Goal: Task Accomplishment & Management: Use online tool/utility

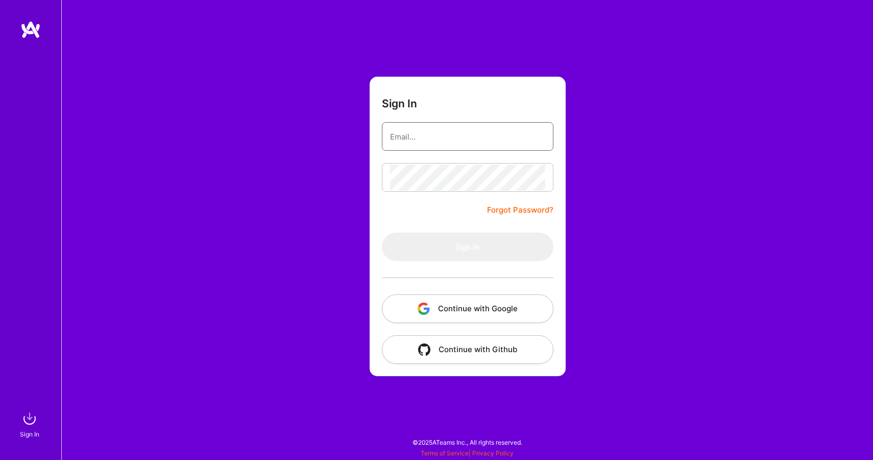
click at [475, 131] on input "email" at bounding box center [467, 137] width 155 height 26
type input "[EMAIL_ADDRESS][DOMAIN_NAME]"
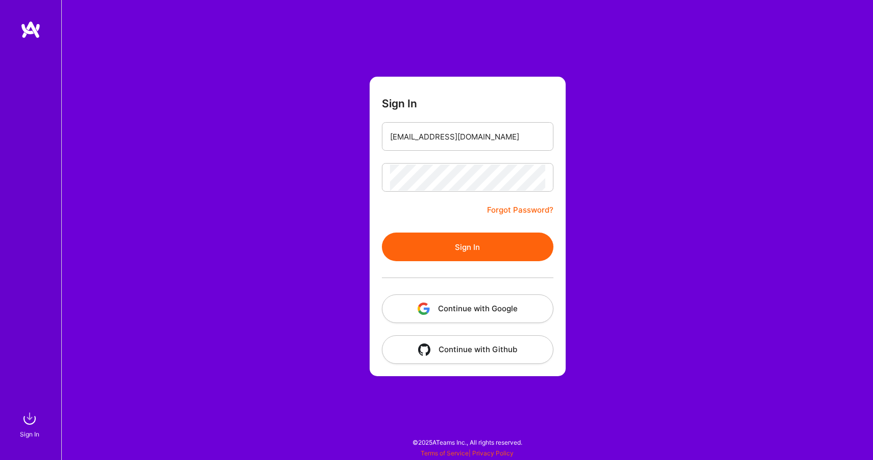
click at [471, 241] on button "Sign In" at bounding box center [468, 246] width 172 height 29
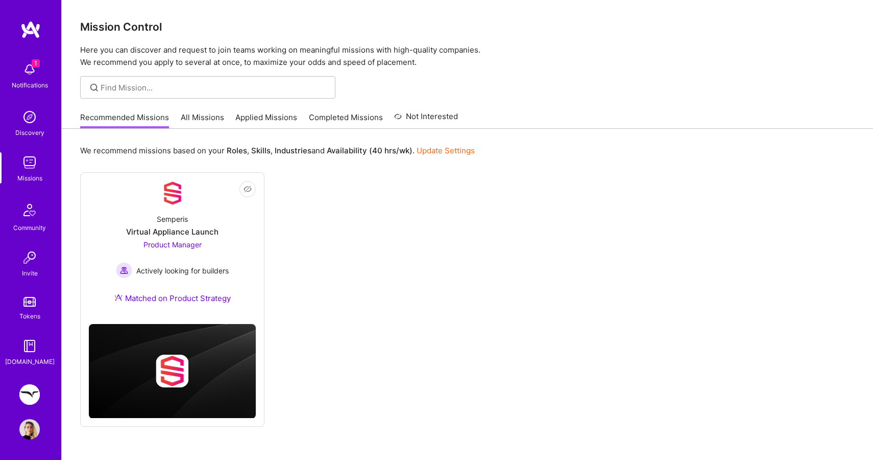
click at [41, 388] on link "Freed: Marketing Designer" at bounding box center [30, 394] width 26 height 20
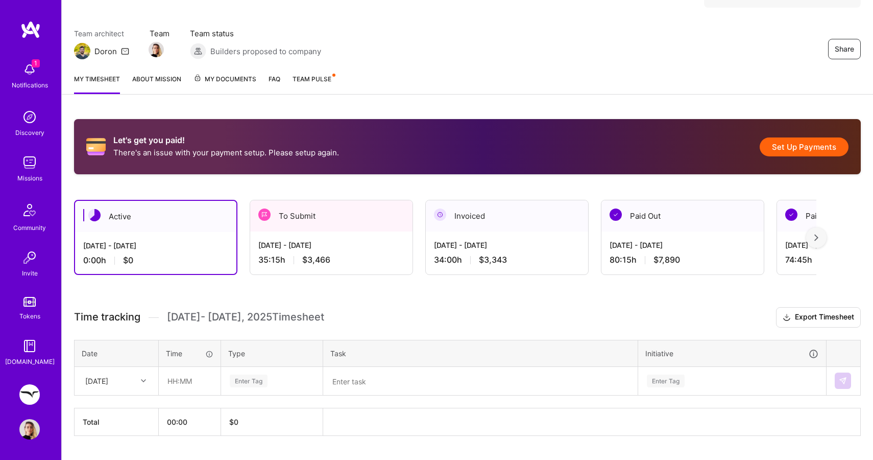
scroll to position [94, 0]
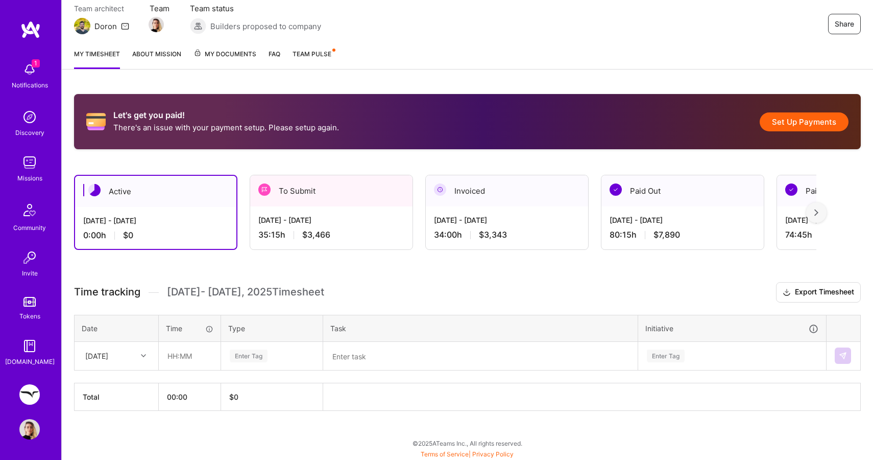
click at [30, 394] on img at bounding box center [29, 394] width 20 height 20
